Goal: Task Accomplishment & Management: Manage account settings

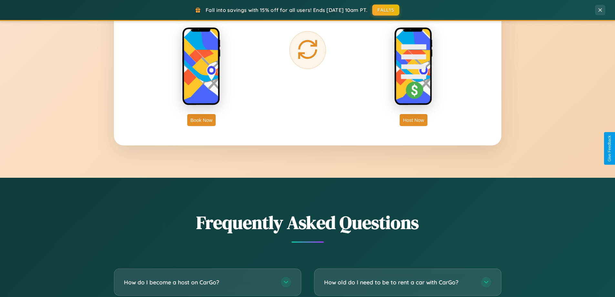
scroll to position [1242, 0]
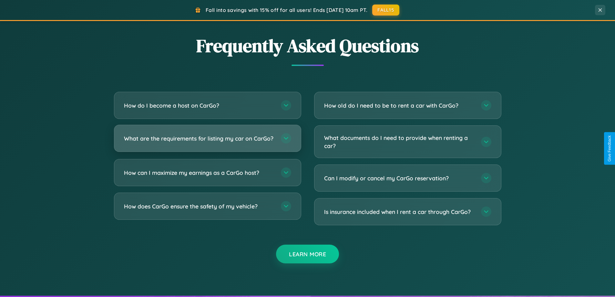
click at [207, 141] on h3 "What are the requirements for listing my car on CarGo?" at bounding box center [199, 138] width 150 height 8
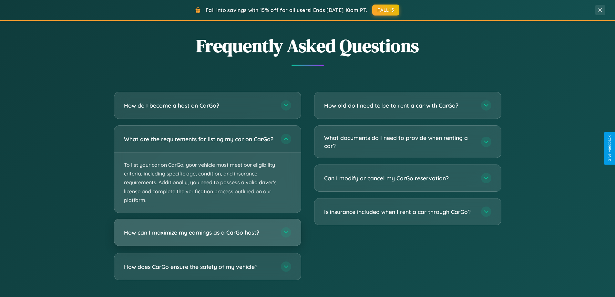
click at [207, 236] on h3 "How can I maximize my earnings as a CarGo host?" at bounding box center [199, 232] width 150 height 8
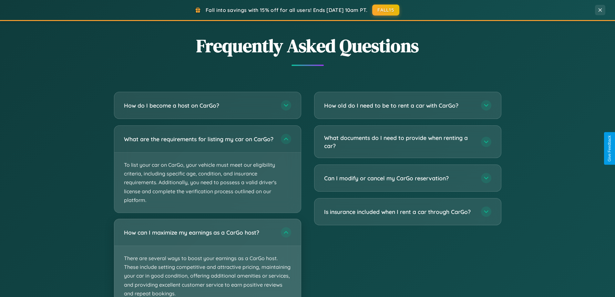
click at [207, 260] on p "There are several ways to boost your earnings as a CarGo host. These include se…" at bounding box center [207, 276] width 187 height 60
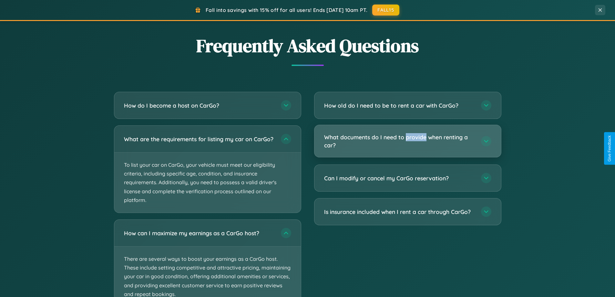
click at [407, 141] on h3 "What documents do I need to provide when renting a car?" at bounding box center [399, 141] width 150 height 16
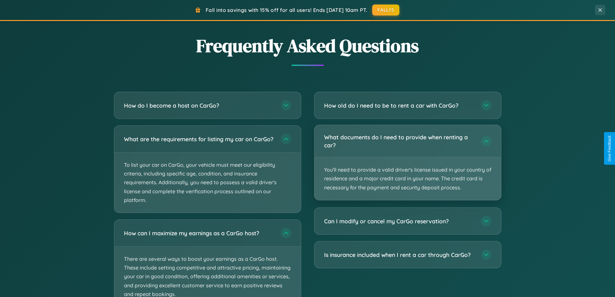
click at [407, 162] on p "You'll need to provide a valid driver's license issued in your country of resid…" at bounding box center [407, 178] width 187 height 43
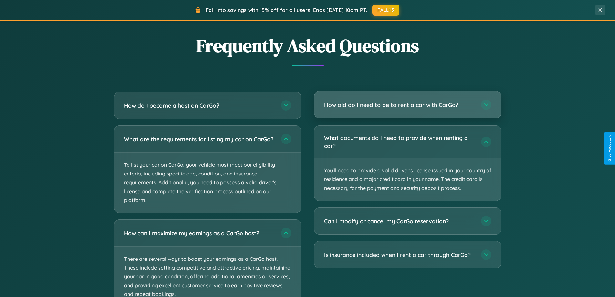
click at [407, 105] on h3 "How old do I need to be to rent a car with CarGo?" at bounding box center [399, 105] width 150 height 8
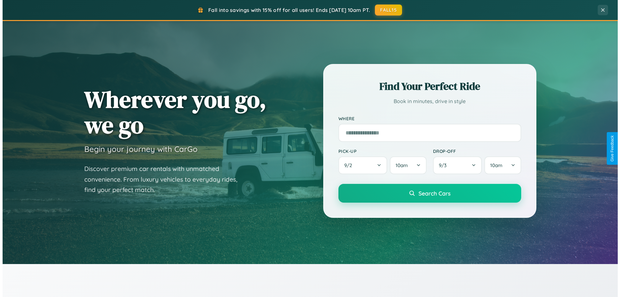
scroll to position [0, 0]
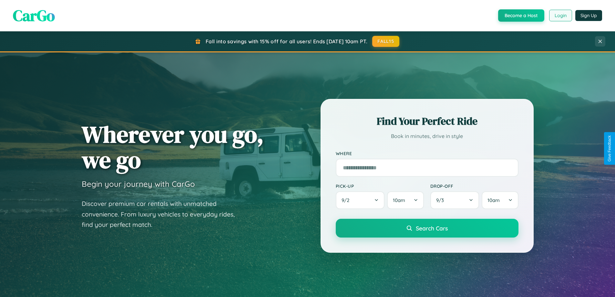
click at [560, 15] on button "Login" at bounding box center [560, 16] width 23 height 12
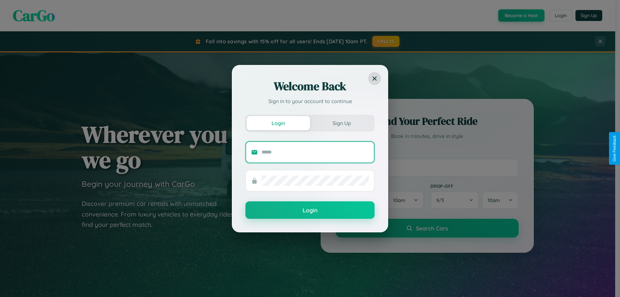
click at [315, 152] on input "text" at bounding box center [314, 152] width 107 height 10
type input "**********"
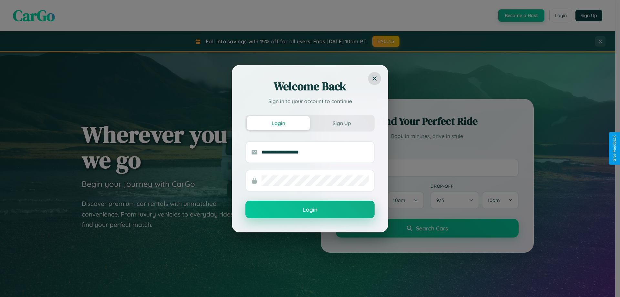
click at [310, 209] on button "Login" at bounding box center [309, 208] width 129 height 17
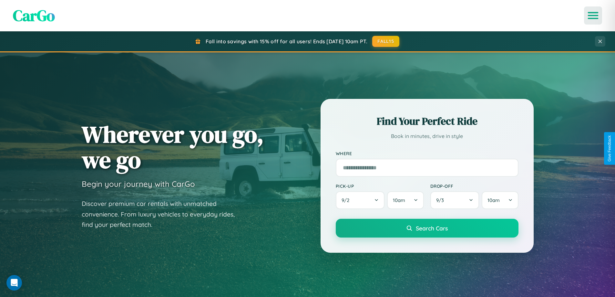
click at [593, 15] on icon "Open menu" at bounding box center [592, 16] width 9 height 6
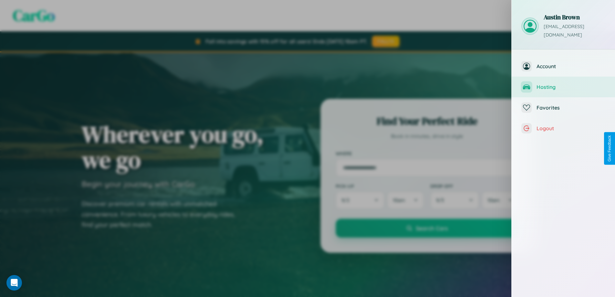
click at [563, 84] on span "Hosting" at bounding box center [570, 87] width 69 height 6
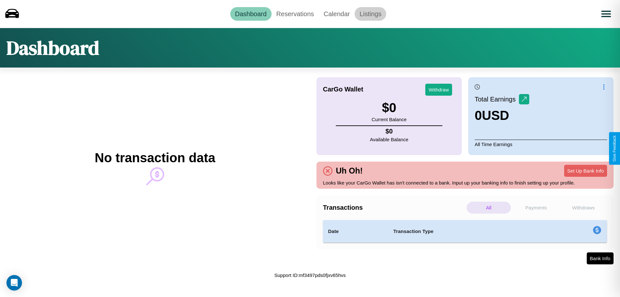
click at [370, 14] on link "Listings" at bounding box center [370, 14] width 32 height 14
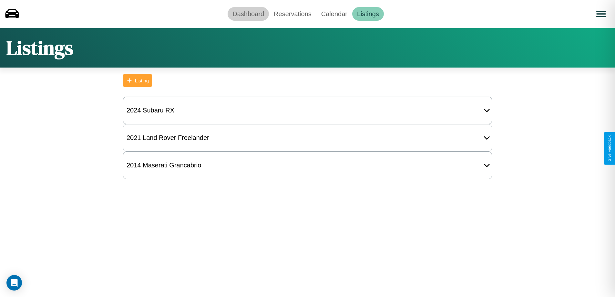
click at [248, 14] on link "Dashboard" at bounding box center [248, 14] width 41 height 14
